Goal: Task Accomplishment & Management: Manage account settings

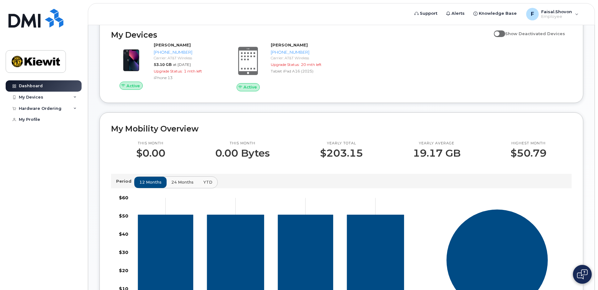
scroll to position [126, 0]
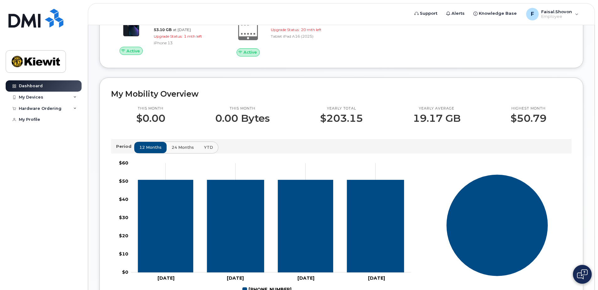
click at [179, 149] on span "24 months" at bounding box center [183, 147] width 22 height 6
click at [214, 147] on button "YTD" at bounding box center [208, 147] width 20 height 11
click at [152, 147] on span "12 months" at bounding box center [151, 147] width 22 height 6
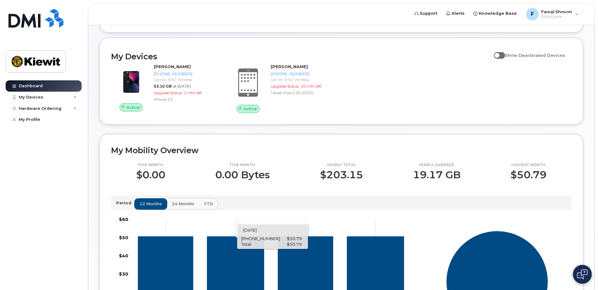
scroll to position [0, 0]
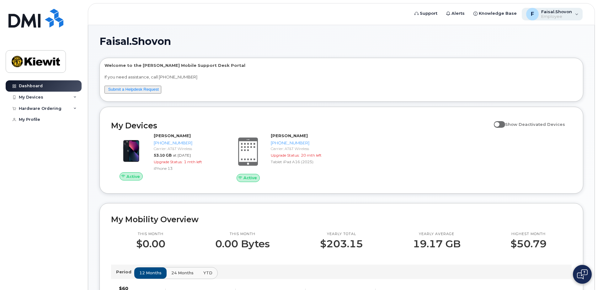
click at [575, 16] on div "F Faisal.Shovon Employee" at bounding box center [552, 14] width 61 height 13
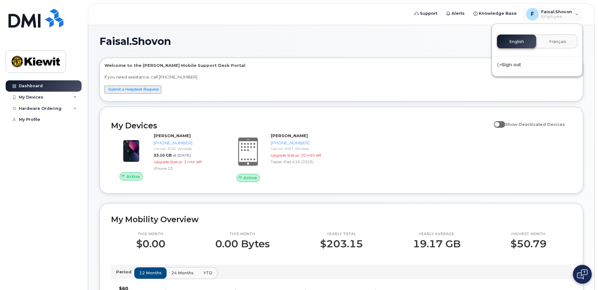
click at [412, 46] on div "Faisal.Shovon Welcome to the Kiewit Mobile Support Desk Portal If you need assi…" at bounding box center [342, 285] width 484 height 498
click at [61, 107] on div "Hardware Ordering" at bounding box center [44, 108] width 76 height 11
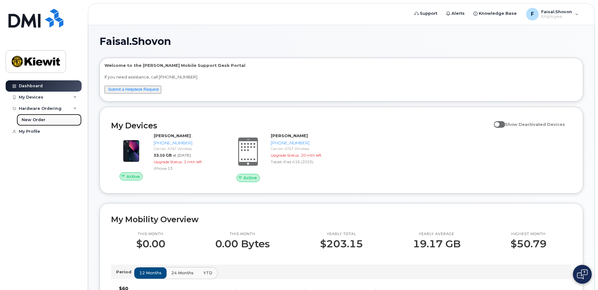
click at [40, 119] on div "New Order" at bounding box center [34, 120] width 24 height 6
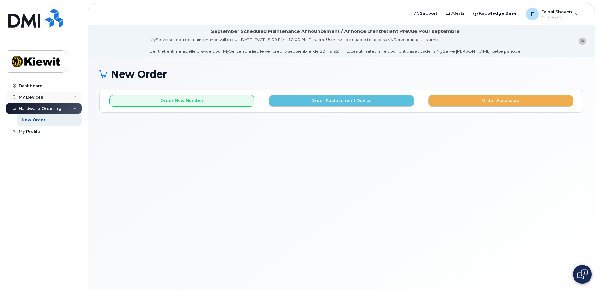
click at [53, 97] on div "My Devices" at bounding box center [44, 97] width 76 height 11
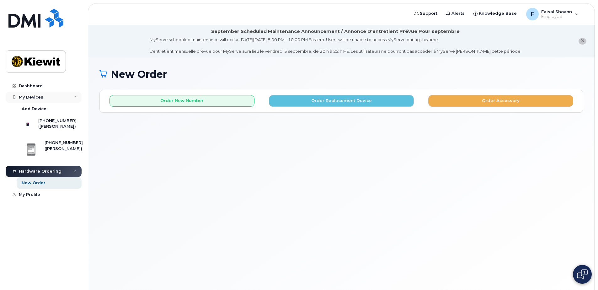
click at [45, 99] on div "My Devices" at bounding box center [44, 97] width 76 height 11
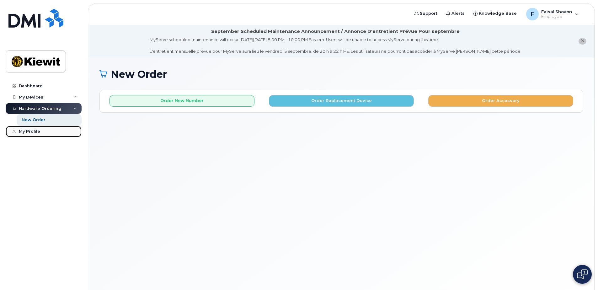
click at [32, 129] on link "My Profile" at bounding box center [44, 131] width 76 height 11
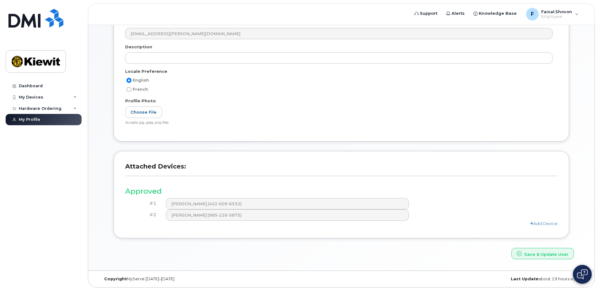
scroll to position [126, 0]
click at [50, 108] on div "Hardware Ordering" at bounding box center [40, 108] width 43 height 5
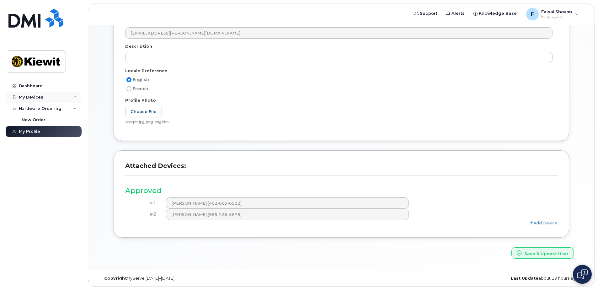
click at [50, 98] on div "My Devices" at bounding box center [44, 97] width 76 height 11
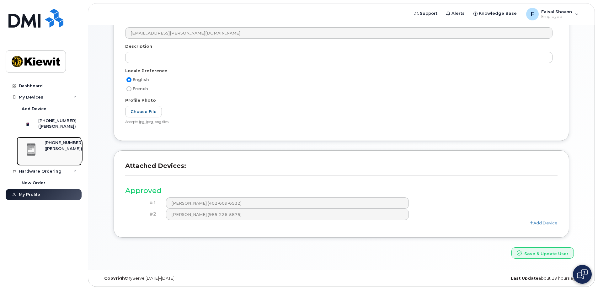
click at [55, 152] on div "([PERSON_NAME])" at bounding box center [64, 149] width 38 height 6
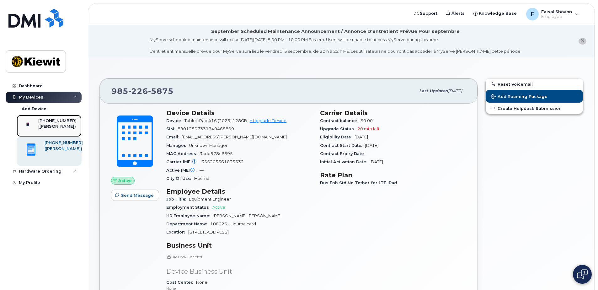
click at [51, 129] on div "([PERSON_NAME])" at bounding box center [57, 127] width 38 height 6
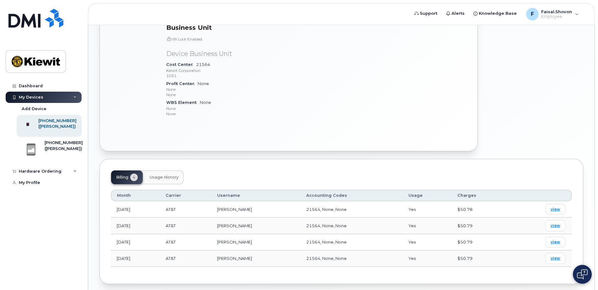
scroll to position [220, 0]
